Goal: Task Accomplishment & Management: Manage account settings

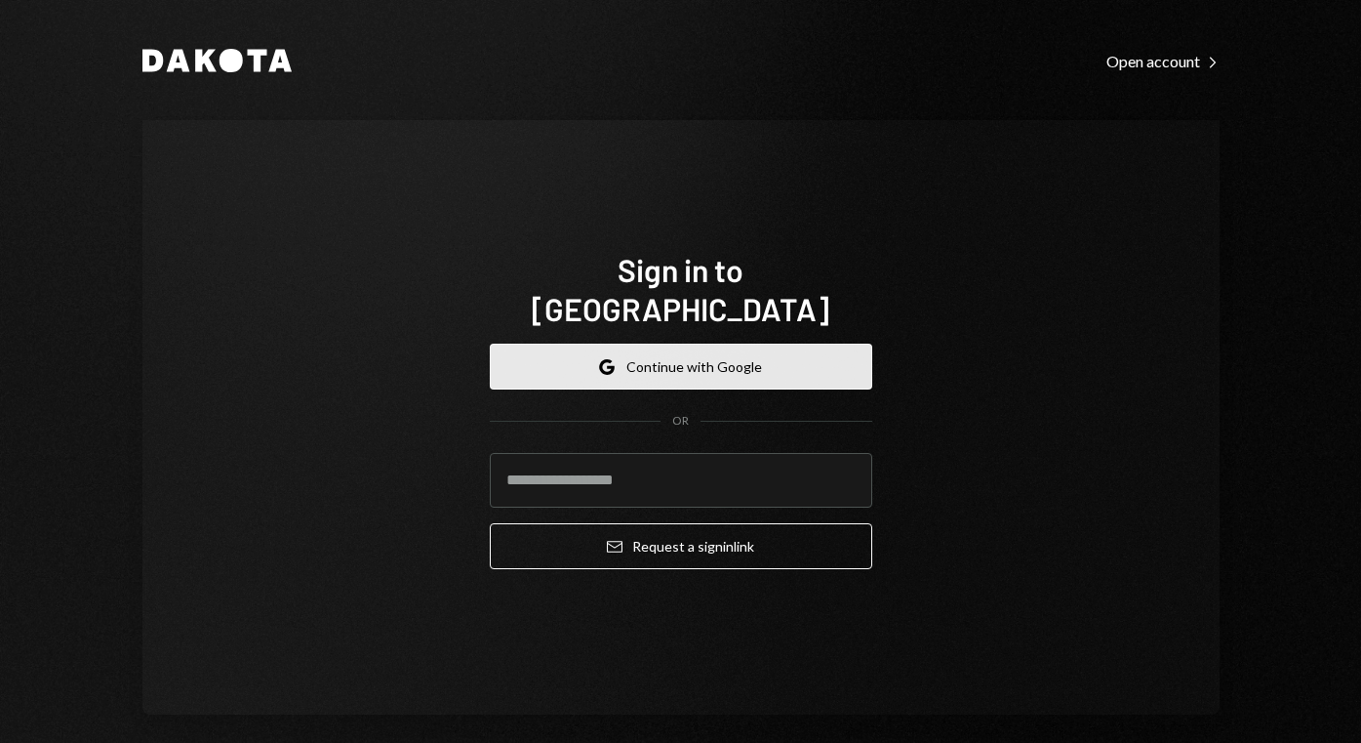
click at [609, 359] on icon "Google" at bounding box center [607, 367] width 16 height 16
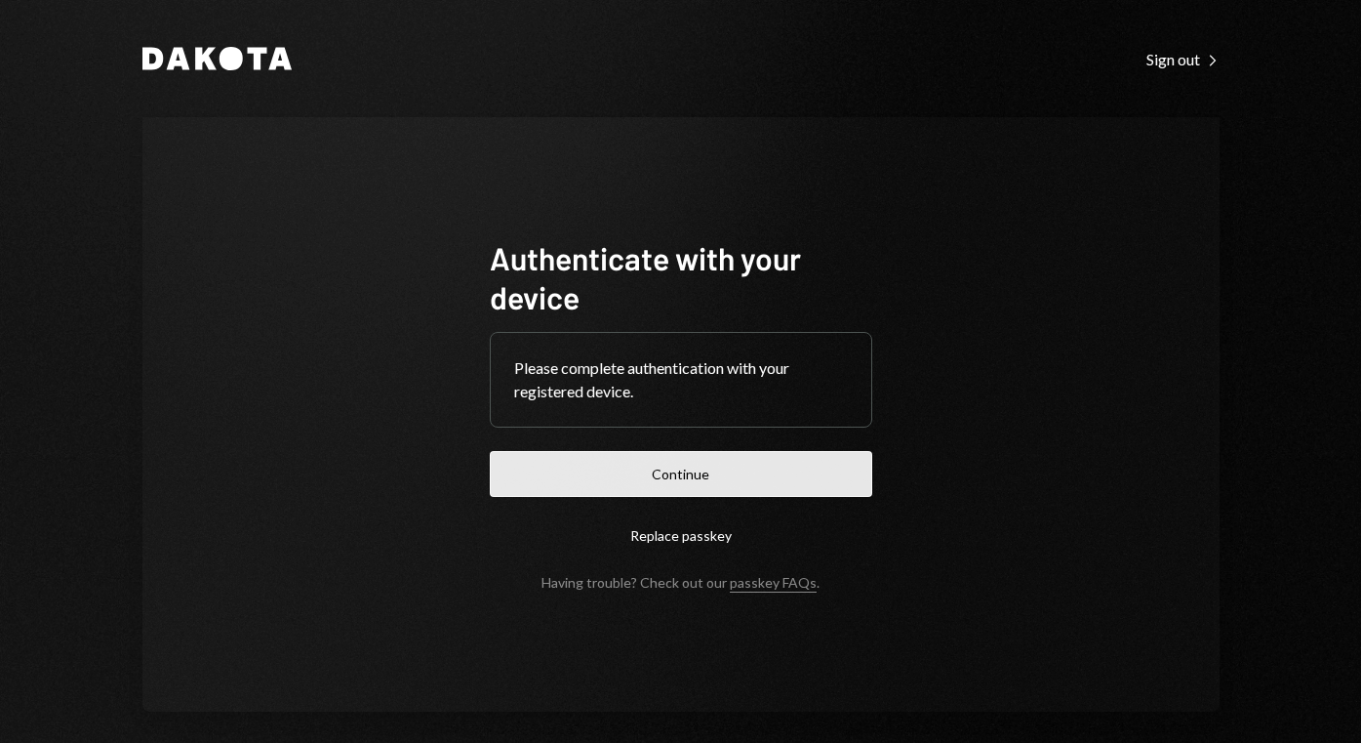
click at [675, 473] on button "Continue" at bounding box center [681, 474] width 383 height 46
